Goal: Find specific page/section: Find specific page/section

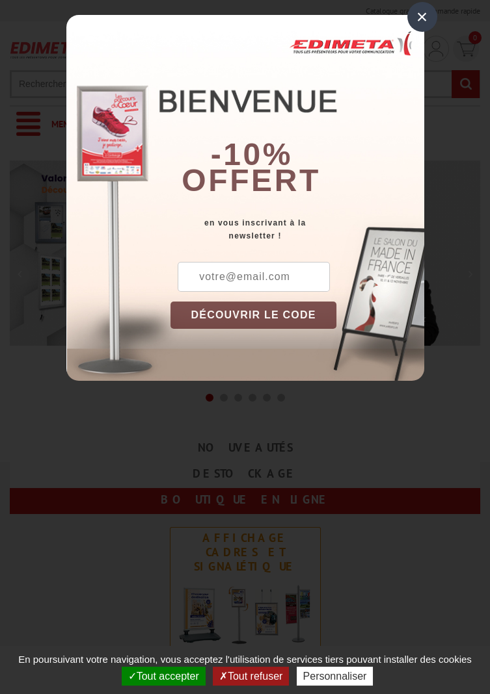
click at [428, 18] on div "×" at bounding box center [422, 17] width 30 height 30
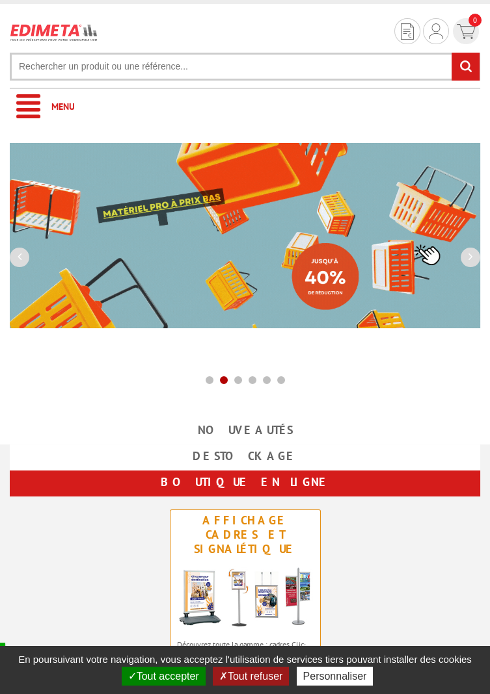
scroll to position [19, 0]
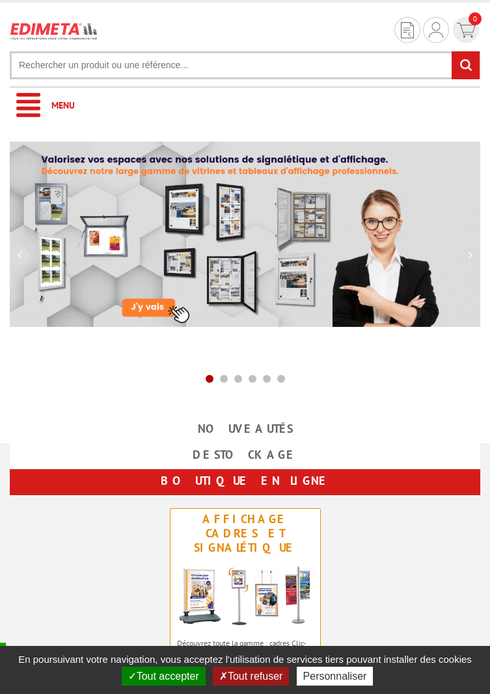
click at [231, 235] on img at bounding box center [245, 234] width 470 height 185
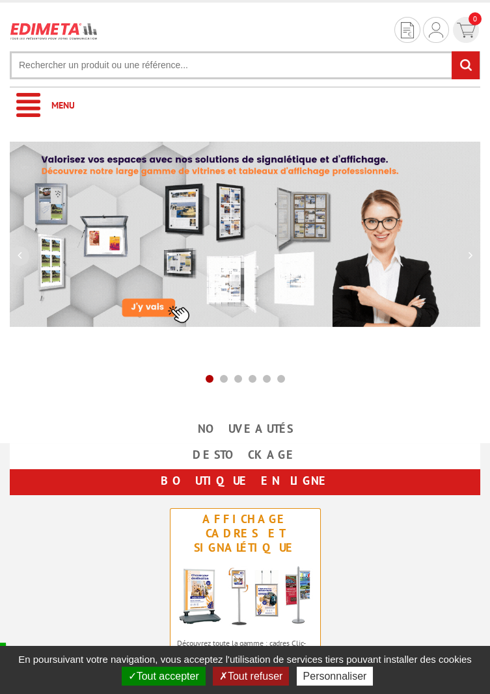
scroll to position [21, 0]
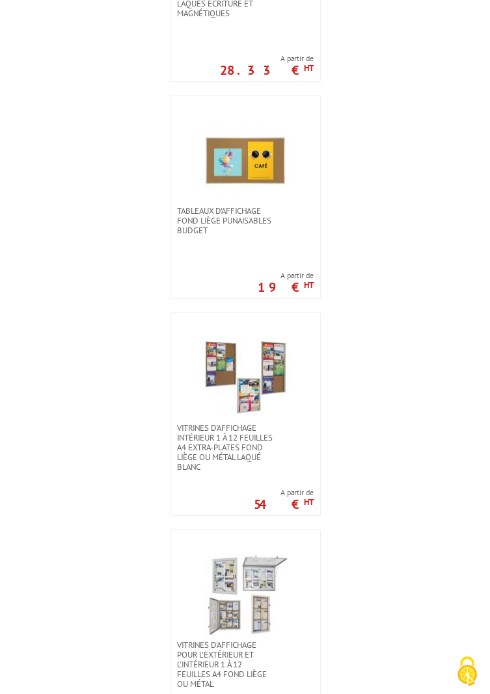
scroll to position [1346, 0]
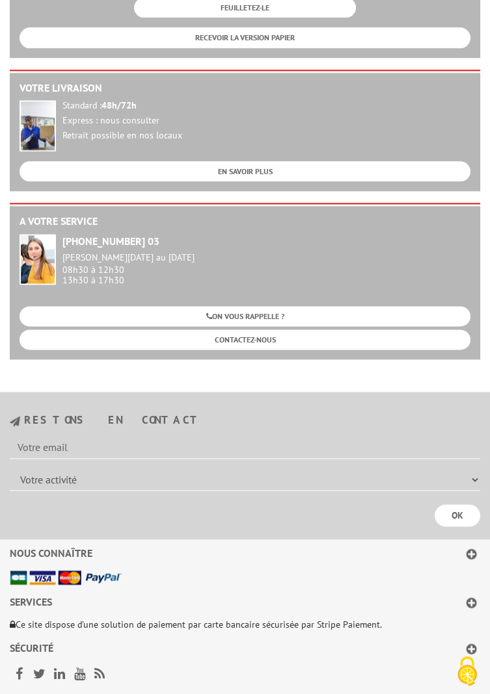
scroll to position [2982, 0]
